Goal: Communication & Community: Answer question/provide support

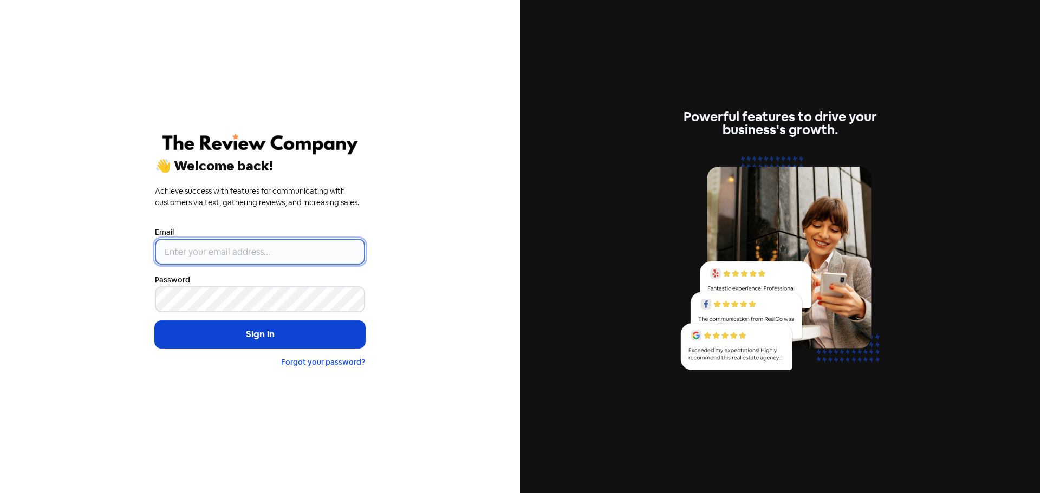
type input "[EMAIL_ADDRESS][DOMAIN_NAME]"
click at [249, 334] on button "Sign in" at bounding box center [260, 334] width 210 height 27
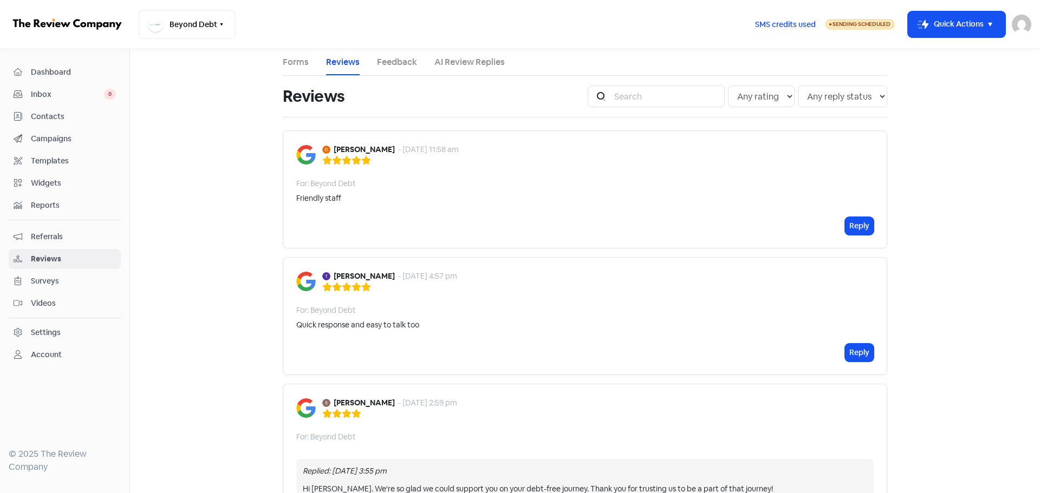
click at [860, 353] on button "Reply" at bounding box center [859, 353] width 29 height 18
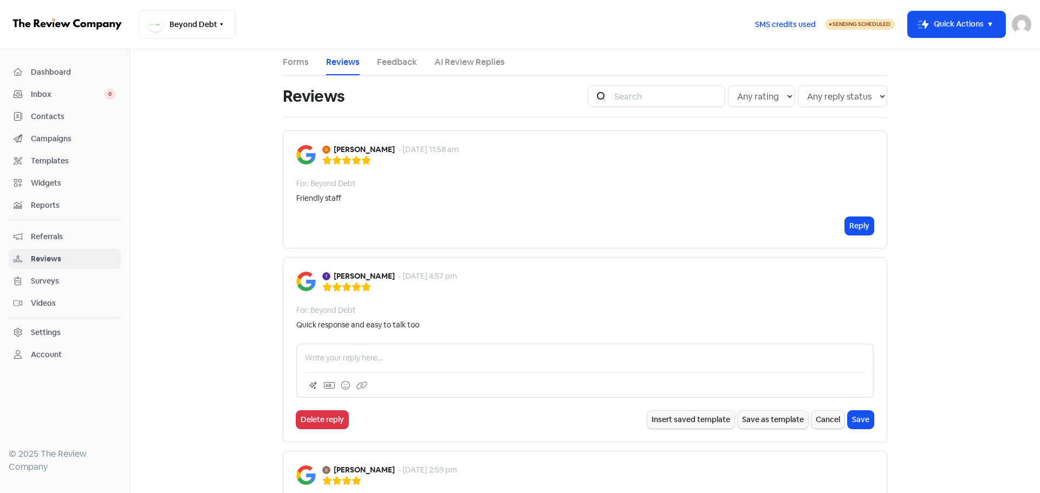
drag, startPoint x: 374, startPoint y: 362, endPoint x: 380, endPoint y: 361, distance: 5.4
click at [374, 361] on p at bounding box center [585, 358] width 560 height 11
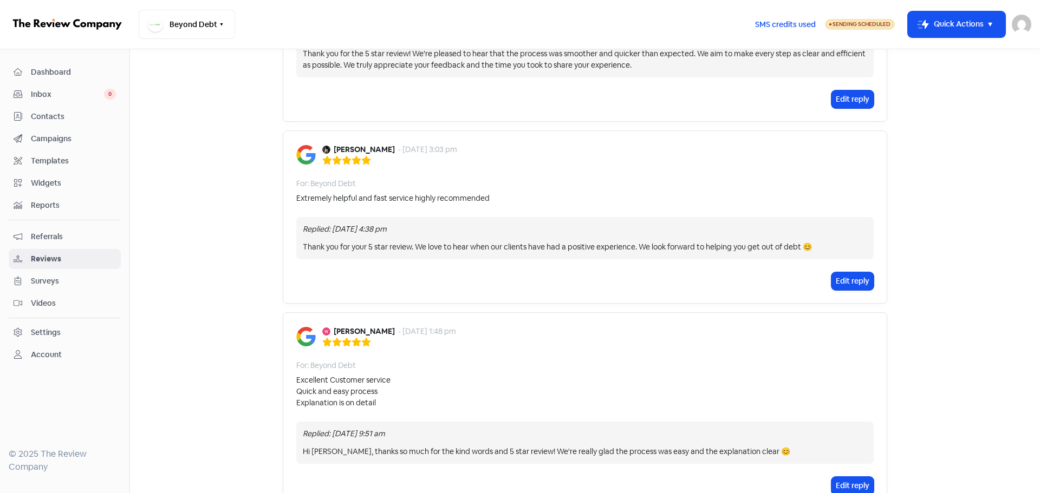
scroll to position [975, 0]
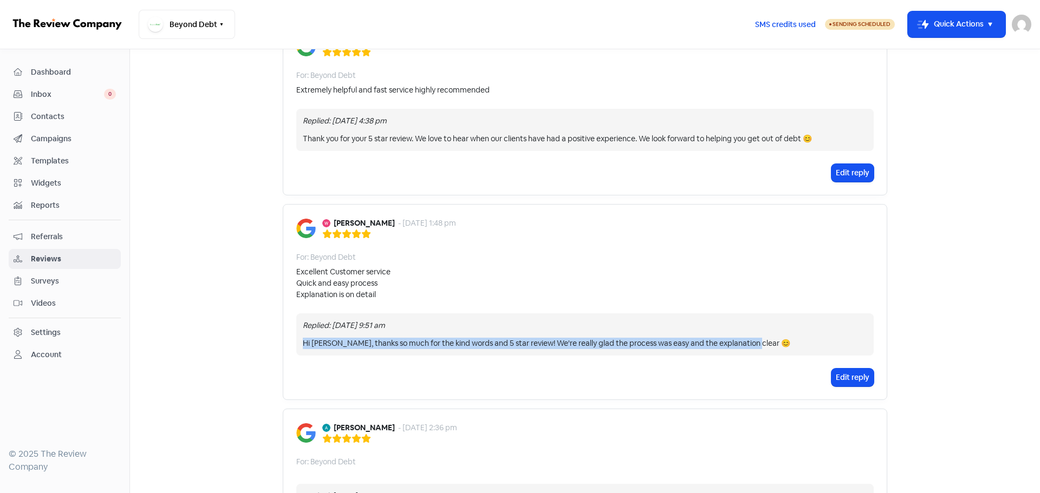
drag, startPoint x: 300, startPoint y: 342, endPoint x: 767, endPoint y: 348, distance: 467.4
click at [767, 348] on div "Hi [PERSON_NAME], thanks so much for the kind words and 5 star review! We're re…" at bounding box center [585, 343] width 564 height 11
copy div "Hi [PERSON_NAME], thanks so much for the kind words and 5 star review! We're re…"
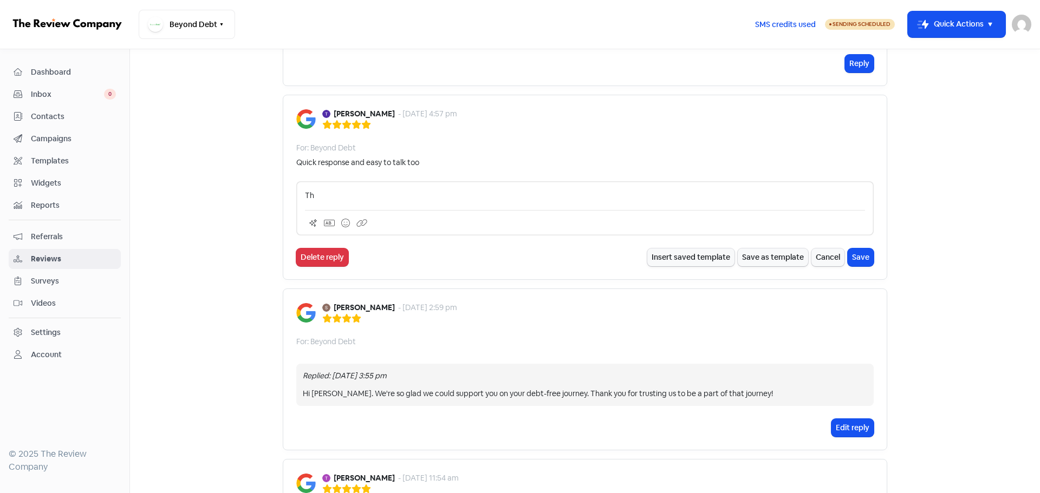
scroll to position [54, 0]
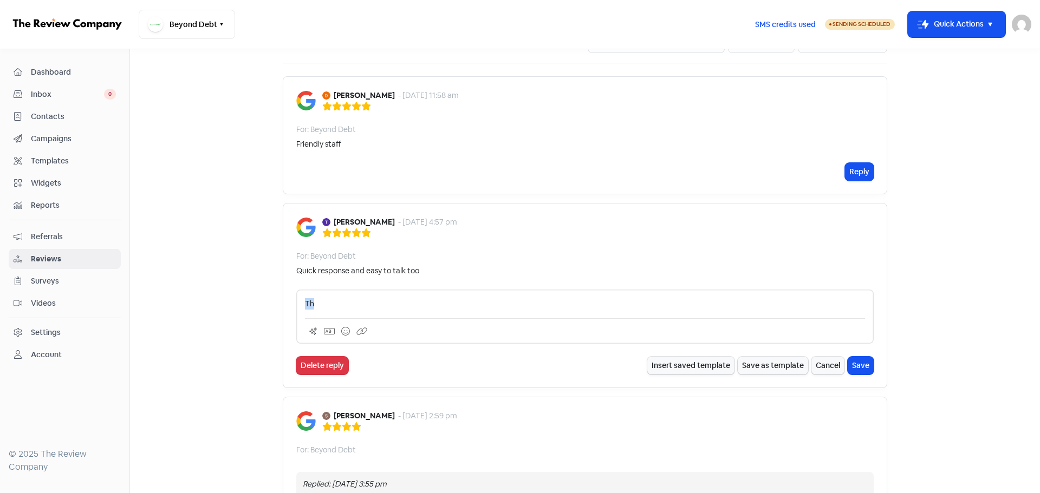
drag, startPoint x: 323, startPoint y: 305, endPoint x: 300, endPoint y: 304, distance: 23.3
click at [305, 305] on p "Th" at bounding box center [585, 303] width 560 height 11
click at [335, 304] on p "Hi [PERSON_NAME], thanks so much for the kind words and 5 star review! We're re…" at bounding box center [585, 303] width 560 height 11
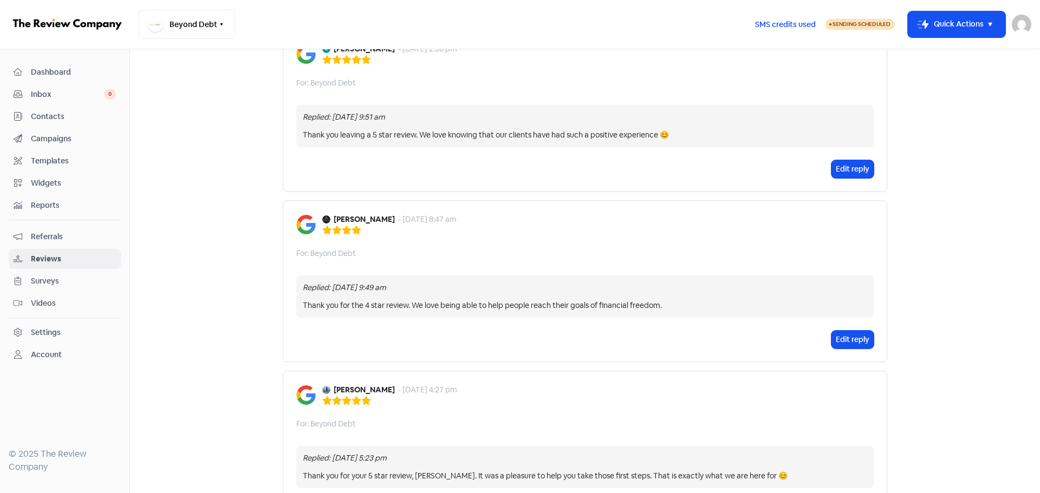
scroll to position [1455, 0]
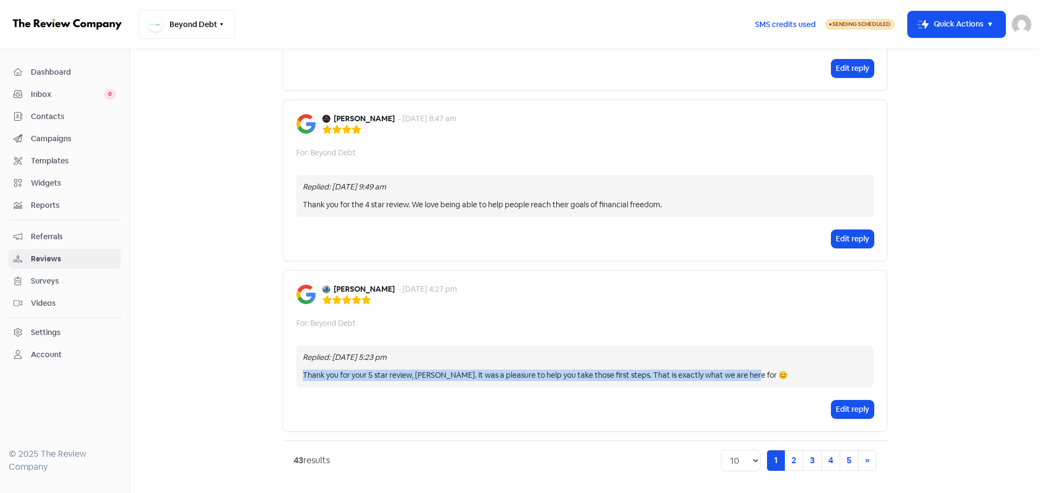
drag, startPoint x: 298, startPoint y: 375, endPoint x: 772, endPoint y: 374, distance: 473.9
click at [772, 374] on div "Replied: [DATE] 5:23 pm Thank you for your 5 star review, [PERSON_NAME]. It was…" at bounding box center [584, 367] width 577 height 42
copy div "Thank you for your 5 star review, [PERSON_NAME]. It was a pleasure to help you …"
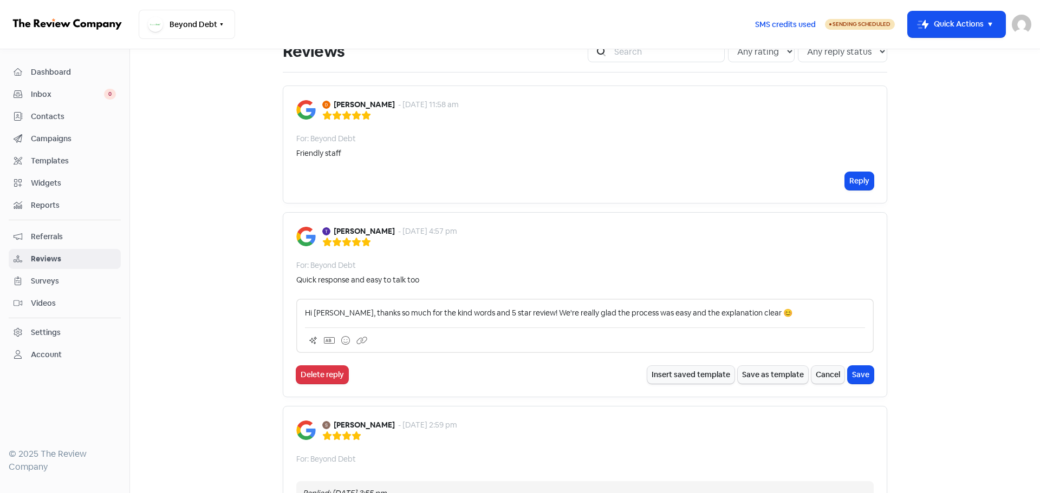
scroll to position [0, 0]
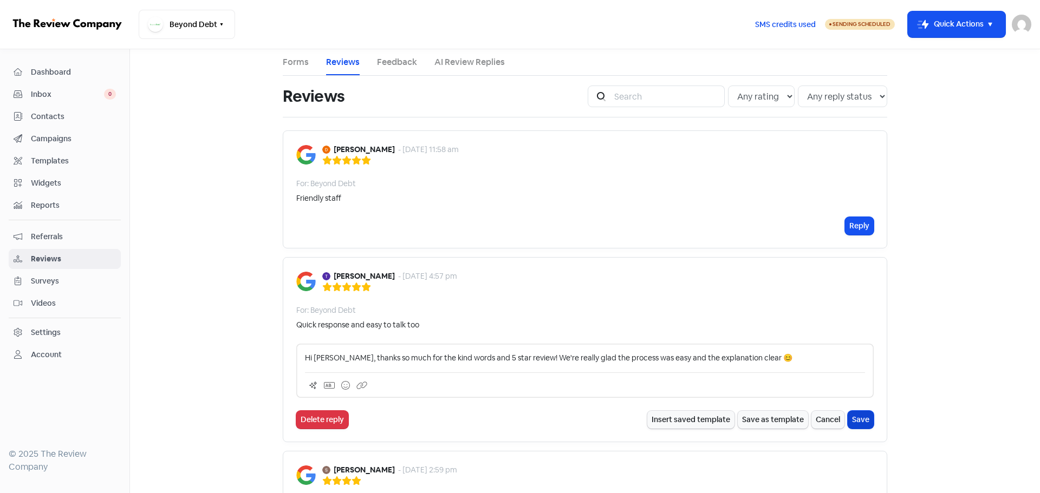
click at [861, 421] on button "Save" at bounding box center [861, 420] width 26 height 18
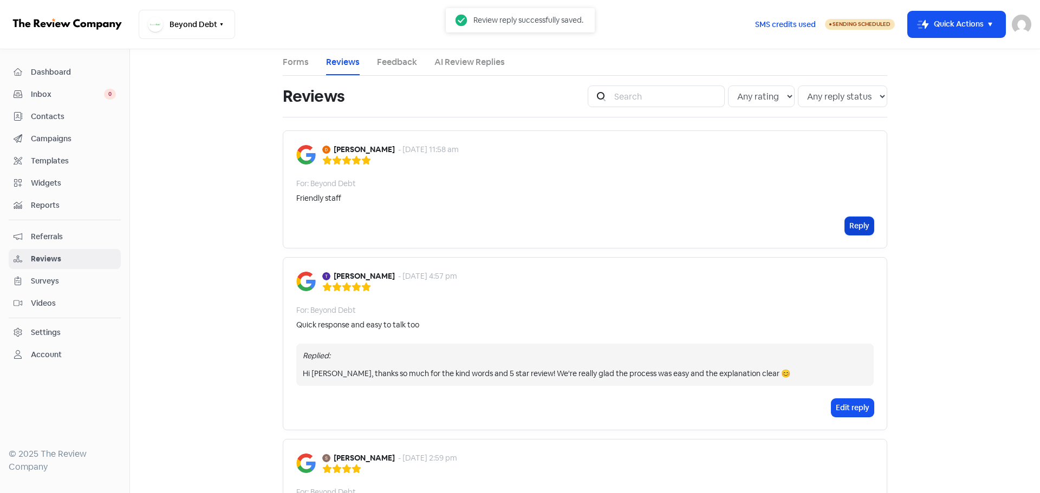
click at [858, 220] on button "Reply" at bounding box center [859, 226] width 29 height 18
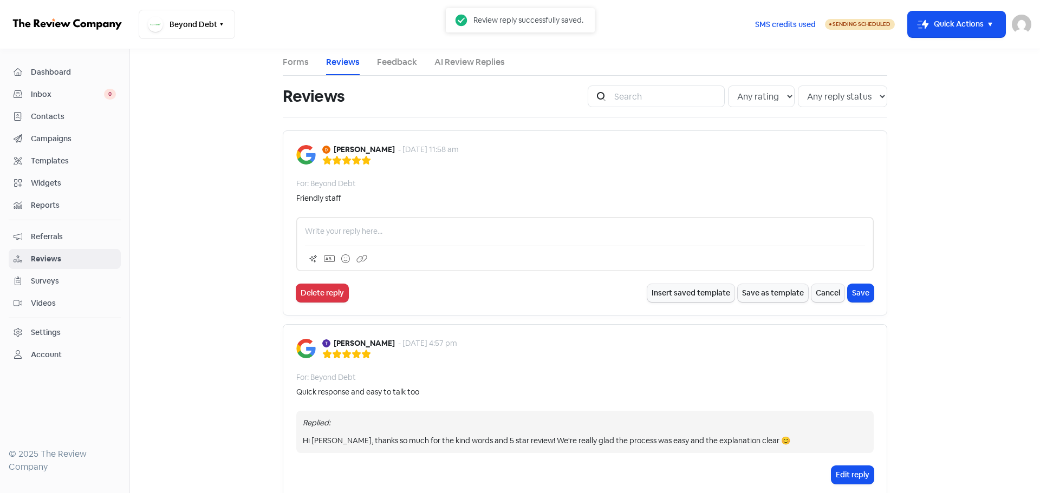
click at [351, 230] on p at bounding box center [585, 231] width 560 height 11
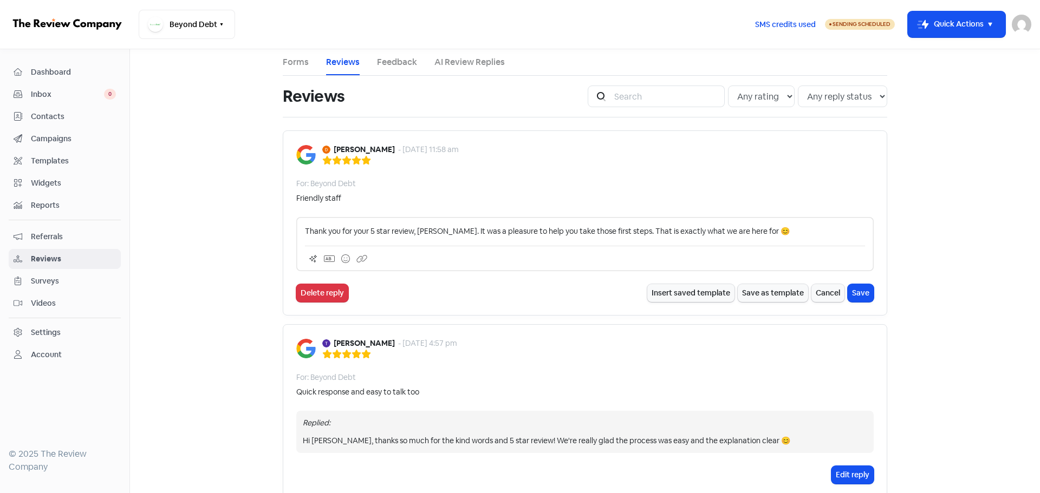
click at [429, 228] on p "Thank you for your 5 star review, [PERSON_NAME]. It was a pleasure to help you …" at bounding box center [585, 231] width 560 height 11
click at [737, 441] on div "Hi [PERSON_NAME], thanks so much for the kind words and 5 star review! We're re…" at bounding box center [585, 440] width 564 height 11
drag, startPoint x: 737, startPoint y: 441, endPoint x: 539, endPoint y: 442, distance: 197.7
click at [518, 442] on div "Hi [PERSON_NAME], thanks so much for the kind words and 5 star review! We're re…" at bounding box center [585, 440] width 564 height 11
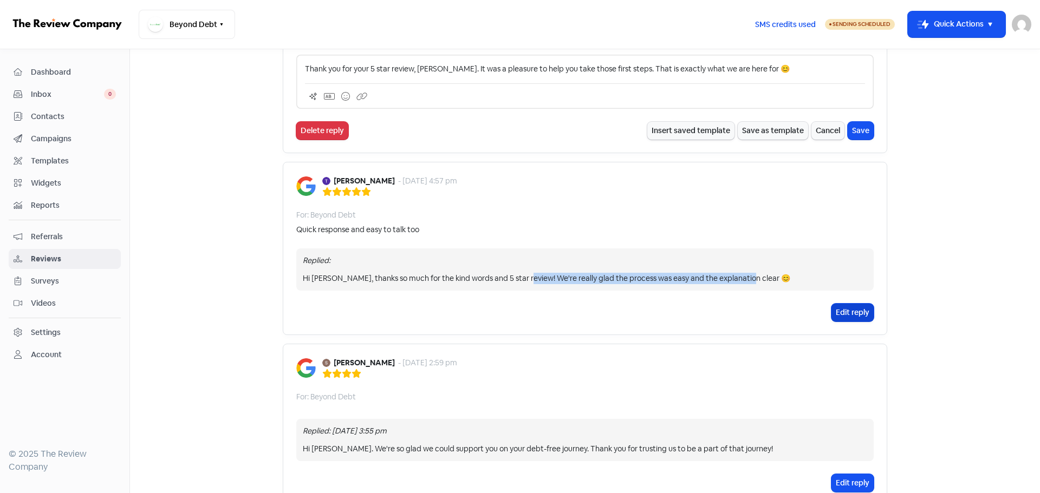
click at [844, 316] on button "Edit reply" at bounding box center [852, 313] width 42 height 18
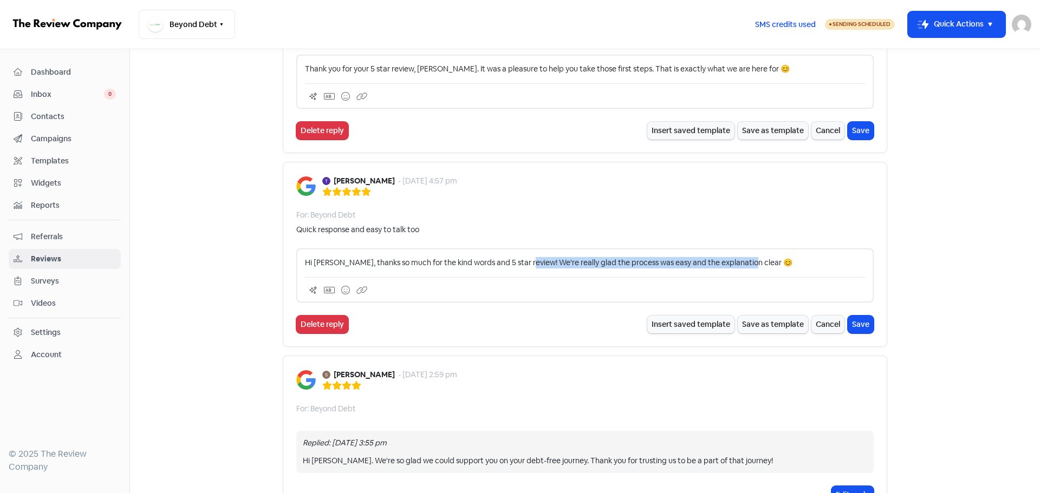
drag, startPoint x: 740, startPoint y: 262, endPoint x: 520, endPoint y: 263, distance: 219.9
click at [520, 263] on p "Hi [PERSON_NAME], thanks so much for the kind words and 5 star review! We're re…" at bounding box center [585, 262] width 560 height 11
click at [565, 380] on div "[PERSON_NAME] - [DATE] 2:59 pm" at bounding box center [584, 379] width 577 height 21
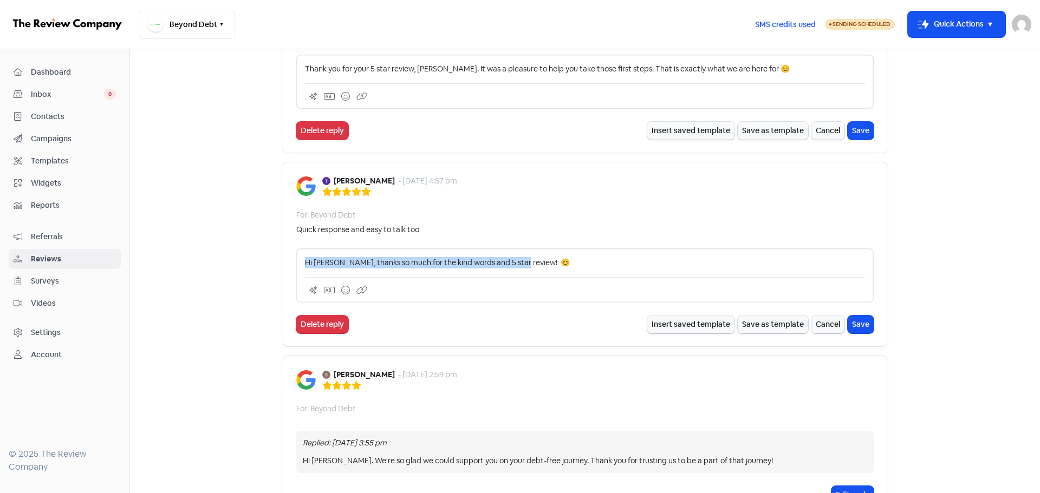
drag, startPoint x: 513, startPoint y: 263, endPoint x: 302, endPoint y: 262, distance: 211.2
click at [305, 262] on p "Hi [PERSON_NAME], thanks so much for the kind words and 5 star review! 😊" at bounding box center [585, 262] width 560 height 11
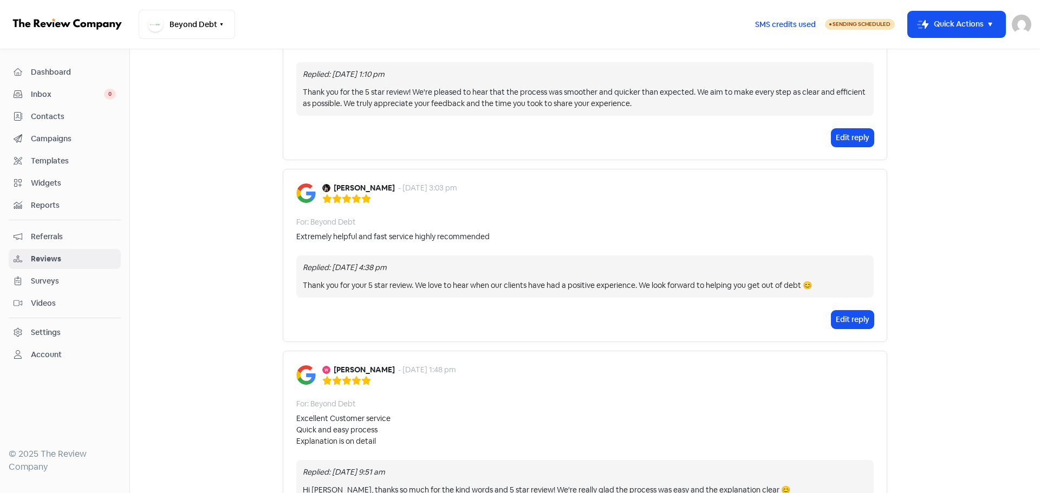
scroll to position [921, 0]
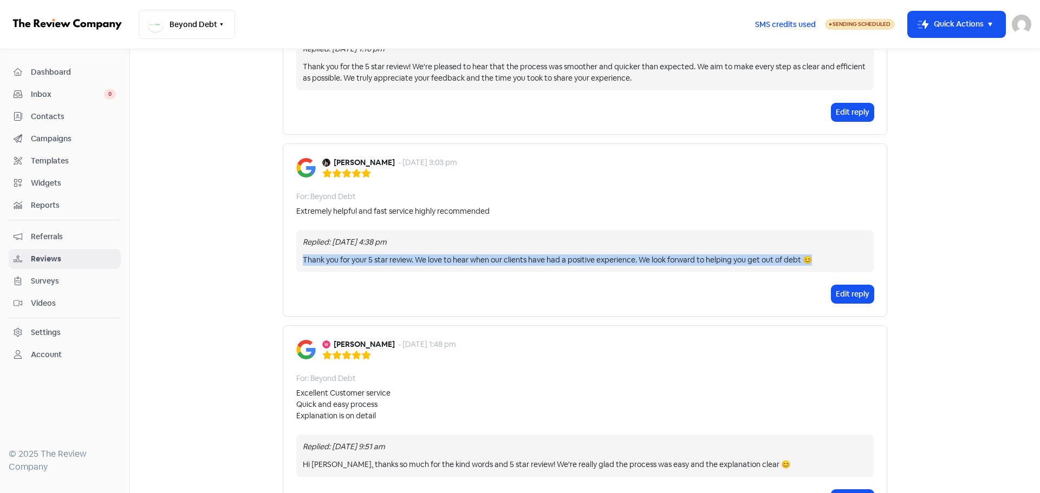
drag, startPoint x: 300, startPoint y: 261, endPoint x: 816, endPoint y: 261, distance: 516.7
click at [816, 261] on div "Thank you for your 5 star review. We love to hear when our clients have had a p…" at bounding box center [585, 260] width 564 height 11
copy div "Thank you for your 5 star review. We love to hear when our clients have had a p…"
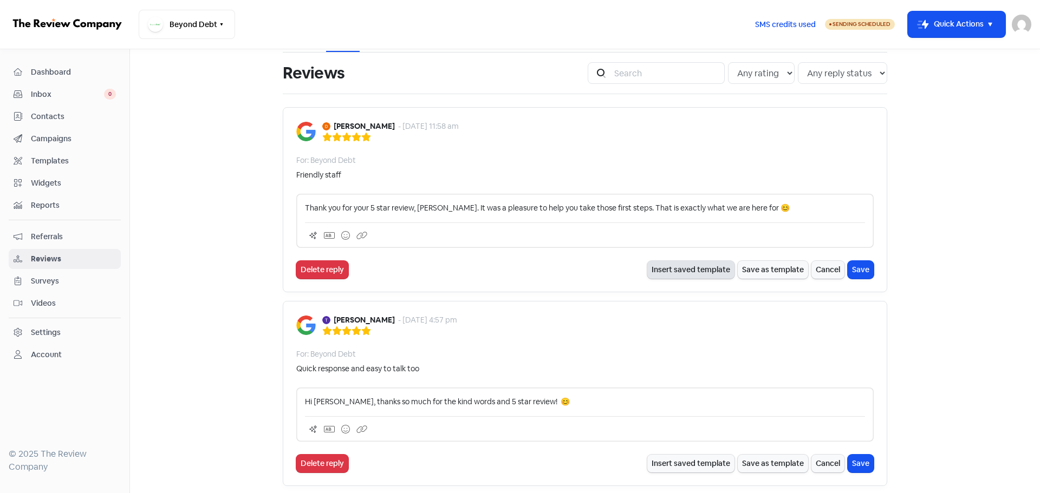
scroll to position [0, 0]
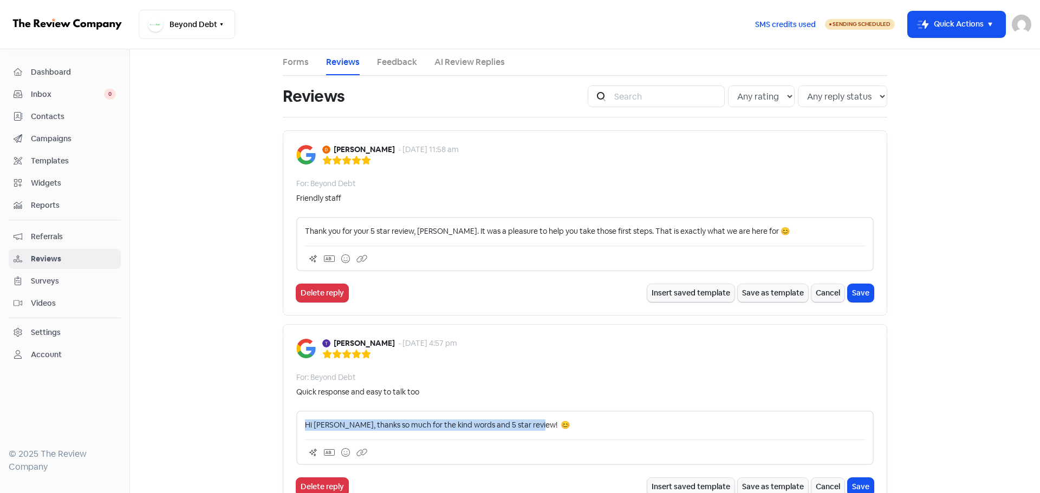
drag, startPoint x: 555, startPoint y: 428, endPoint x: 283, endPoint y: 425, distance: 271.4
click at [283, 425] on div "[PERSON_NAME] - [DATE] 4:57 pm For: Beyond Debt Quick response and easy to talk…" at bounding box center [585, 416] width 604 height 185
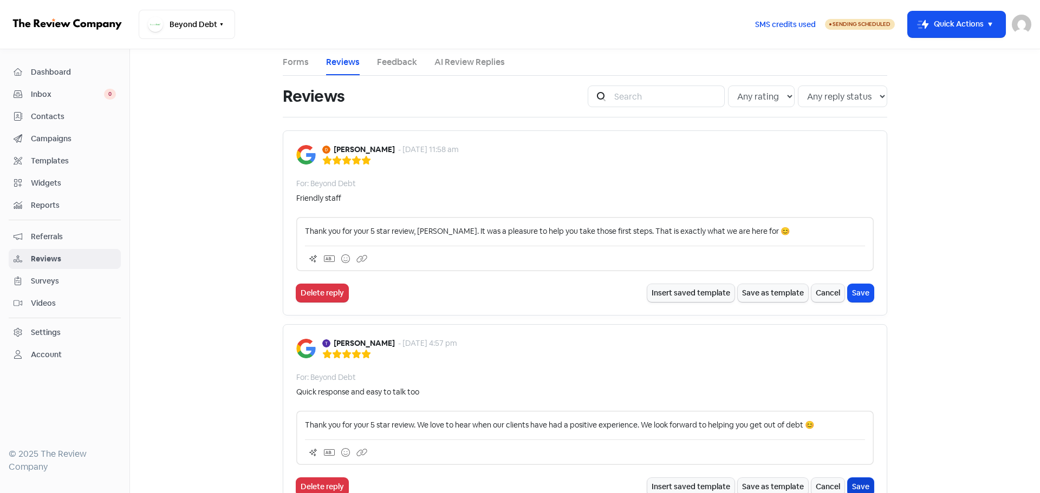
click at [854, 488] on button "Save" at bounding box center [861, 487] width 26 height 18
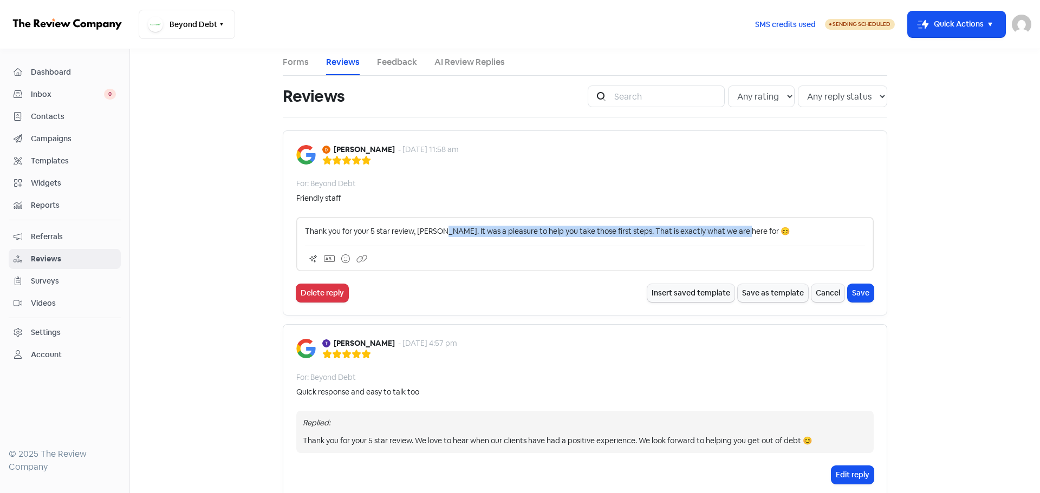
drag, startPoint x: 738, startPoint y: 232, endPoint x: 440, endPoint y: 231, distance: 297.9
click at [440, 231] on p "Thank you for your 5 star review, [PERSON_NAME]. It was a pleasure to help you …" at bounding box center [585, 231] width 560 height 11
click at [441, 231] on p "Thank you for your 5 star review, [PERSON_NAME]. Happy to hear 😊" at bounding box center [585, 231] width 560 height 11
click at [495, 229] on p "Thank you for your 5 star review, [PERSON_NAME]. Happy to hear 😊" at bounding box center [585, 231] width 560 height 11
click at [454, 233] on p "Thank you for your 5 star review, [PERSON_NAME]. We love to hear that you had a…" at bounding box center [585, 231] width 560 height 11
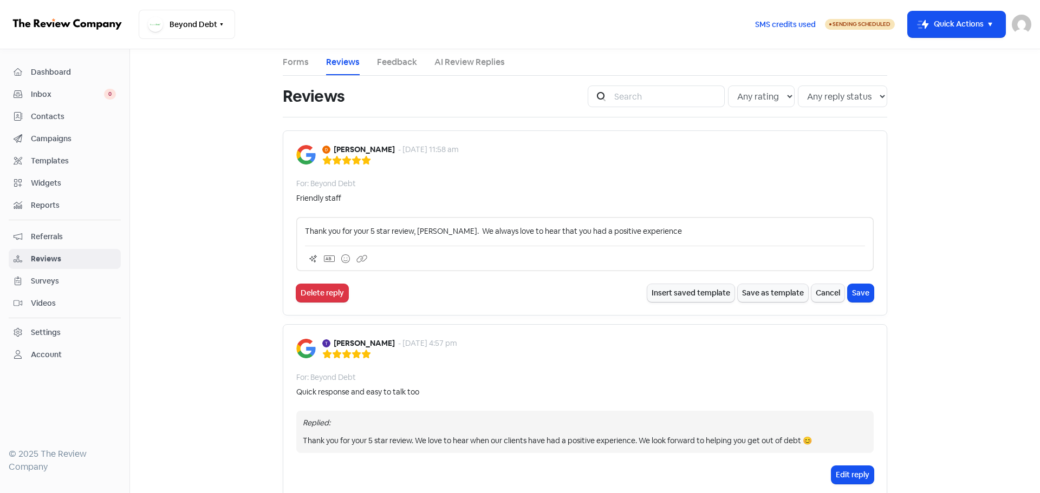
click at [642, 233] on p "Thank you for your 5 star review, [PERSON_NAME]. We always love to hear that yo…" at bounding box center [585, 231] width 560 height 11
click at [345, 261] on icon at bounding box center [345, 259] width 9 height 9
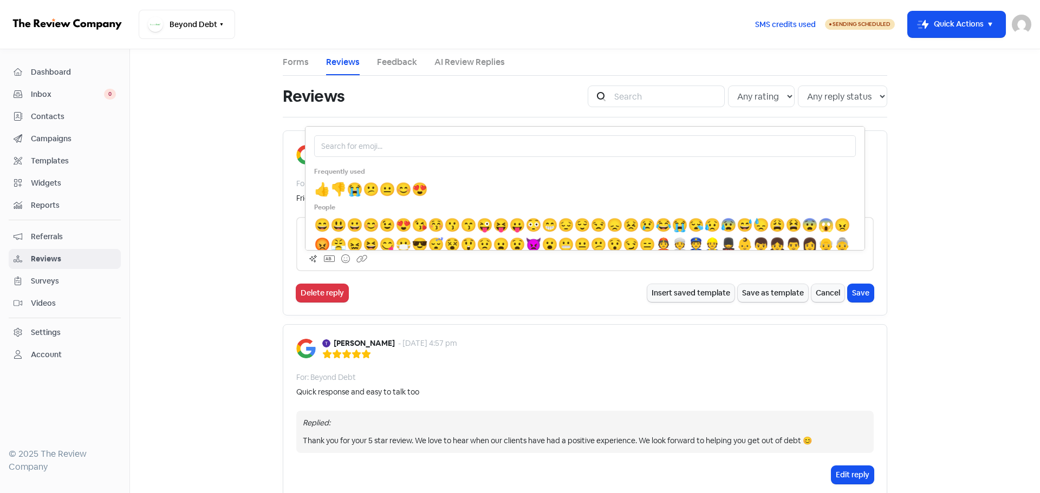
click at [405, 190] on span "😊" at bounding box center [403, 189] width 16 height 17
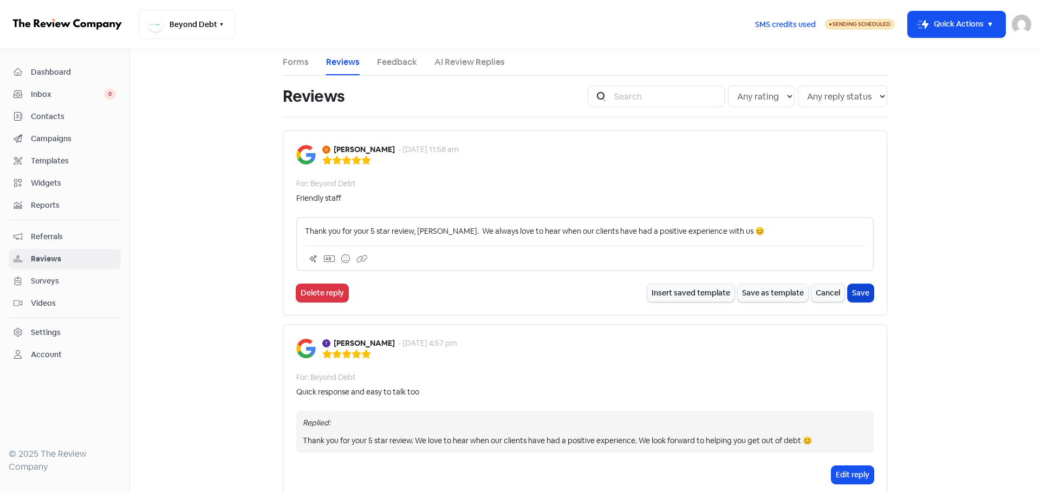
click at [862, 294] on button "Save" at bounding box center [861, 293] width 26 height 18
